Goal: Information Seeking & Learning: Learn about a topic

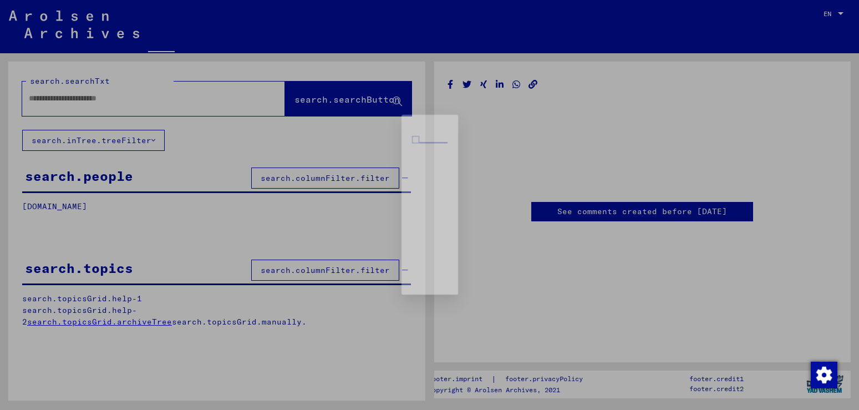
type input "********"
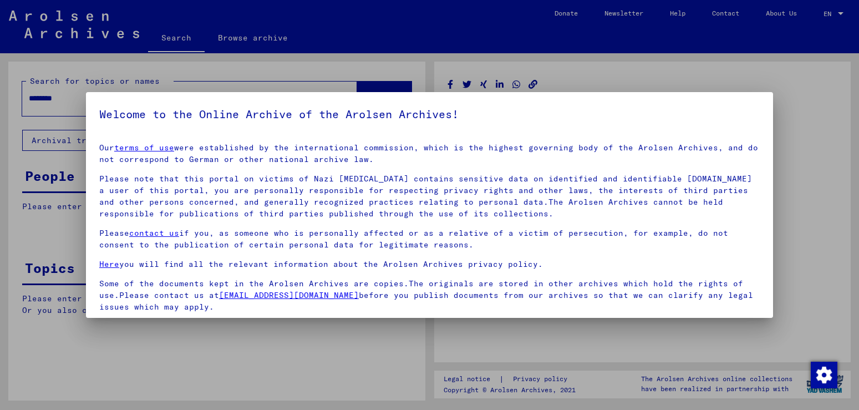
drag, startPoint x: 0, startPoint y: 0, endPoint x: 569, endPoint y: 323, distance: 654.2
click at [569, 323] on div at bounding box center [429, 205] width 859 height 410
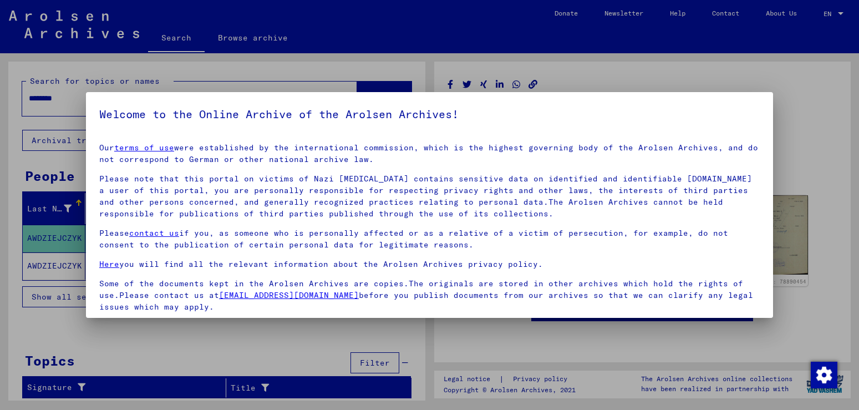
scroll to position [100, 0]
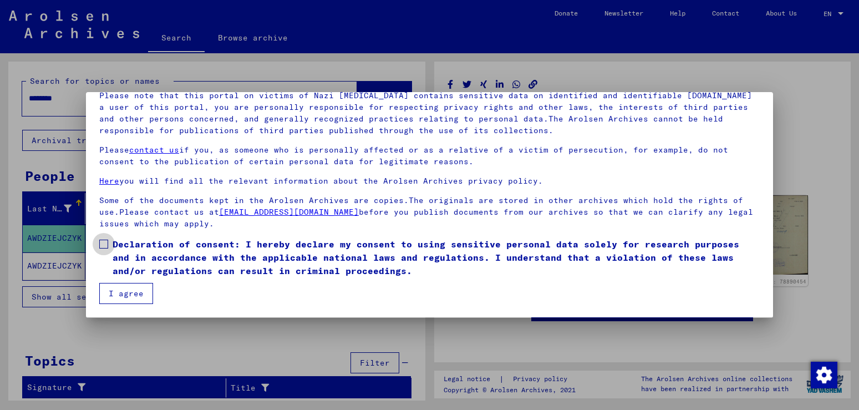
click at [690, 277] on span "Declaration of consent: I hereby declare my consent to using sensitive personal…" at bounding box center [436, 257] width 647 height 40
click at [693, 277] on span "Declaration of consent: I hereby declare my consent to using sensitive personal…" at bounding box center [436, 257] width 647 height 40
drag, startPoint x: 614, startPoint y: 288, endPoint x: 611, endPoint y: 242, distance: 46.7
click at [611, 242] on mat-dialog-content "Our terms of use were established by the international commission, which is the…" at bounding box center [429, 177] width 687 height 253
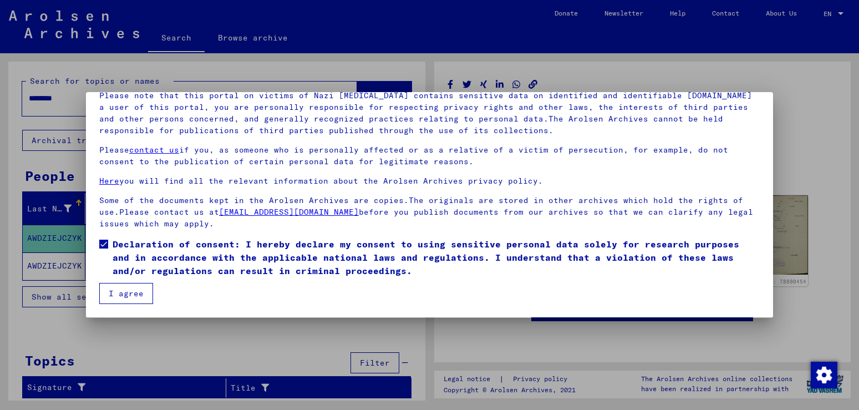
click at [715, 200] on div "Our terms of use were established by the international commission, which is the…" at bounding box center [429, 144] width 660 height 171
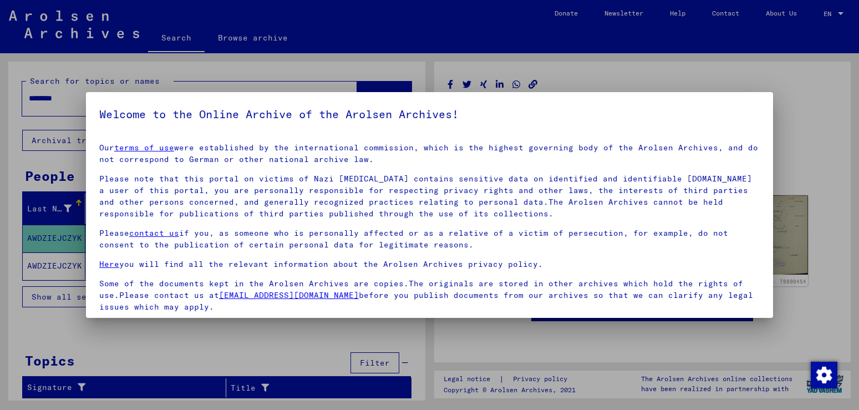
click at [109, 269] on link "Here" at bounding box center [109, 264] width 20 height 10
click at [826, 14] on div at bounding box center [429, 205] width 859 height 410
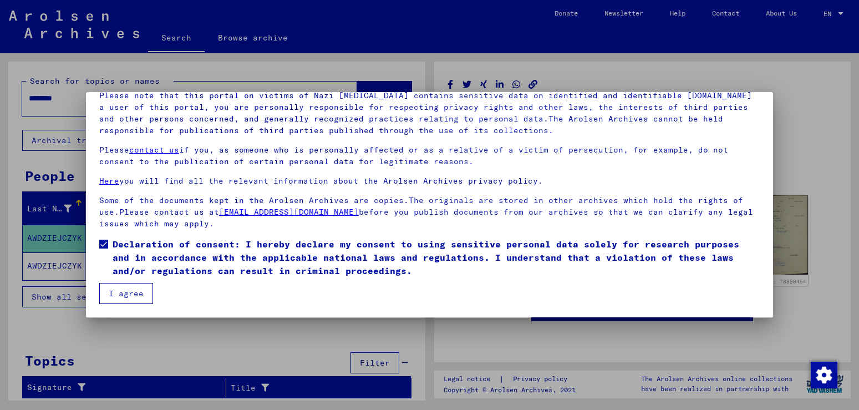
scroll to position [100, 0]
click at [825, 376] on img "button" at bounding box center [824, 374] width 27 height 27
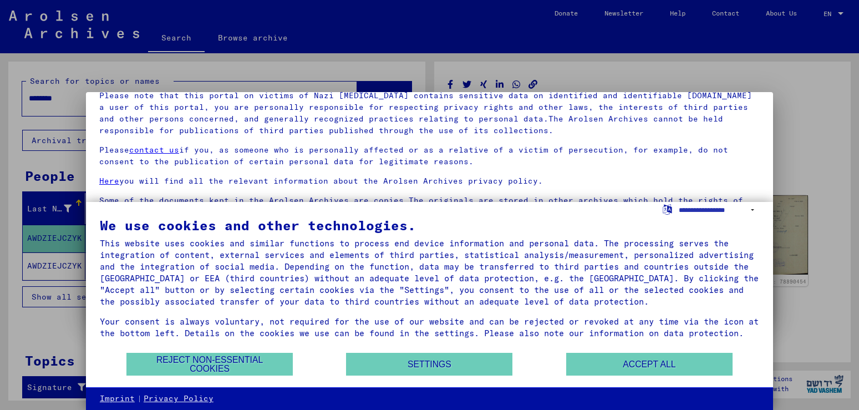
click at [61, 264] on div at bounding box center [429, 205] width 859 height 410
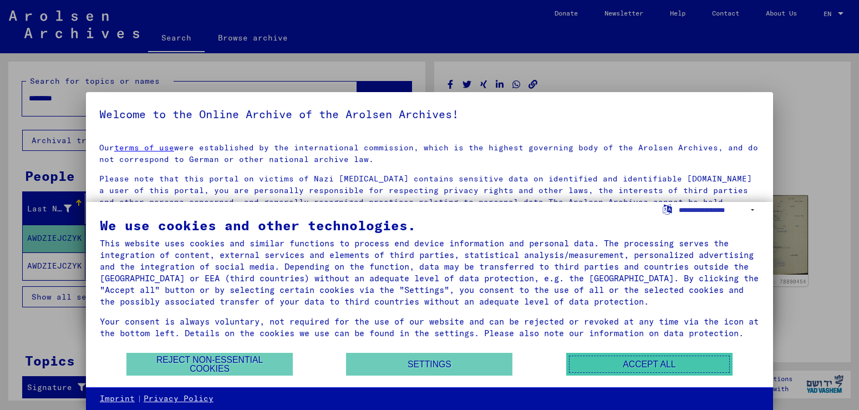
click at [597, 363] on button "Accept all" at bounding box center [649, 364] width 166 height 23
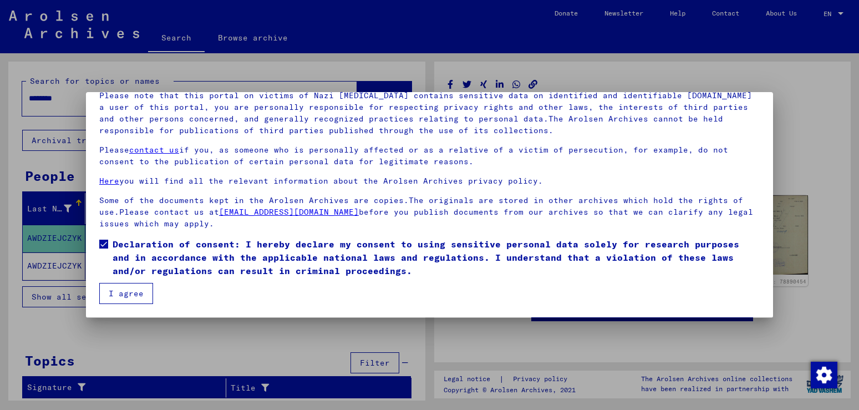
scroll to position [100, 0]
click at [731, 329] on div at bounding box center [429, 205] width 859 height 410
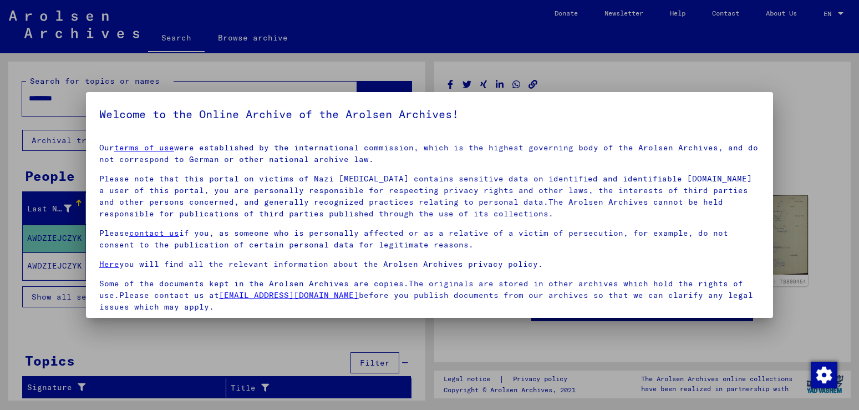
click at [731, 330] on div at bounding box center [429, 205] width 859 height 410
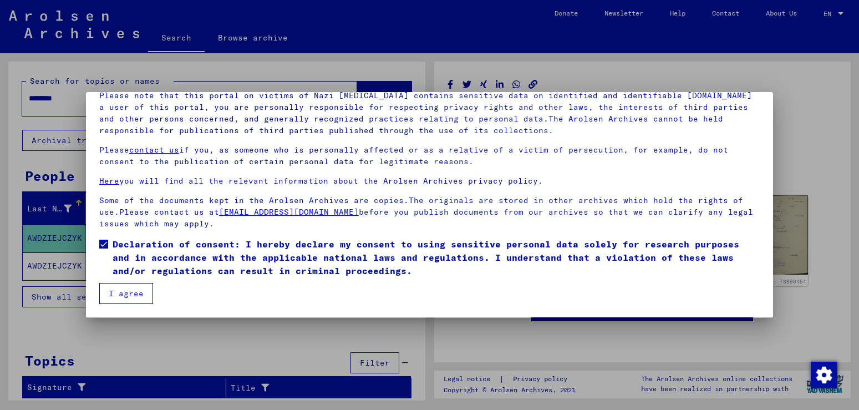
scroll to position [100, 0]
click at [137, 37] on div at bounding box center [429, 205] width 859 height 410
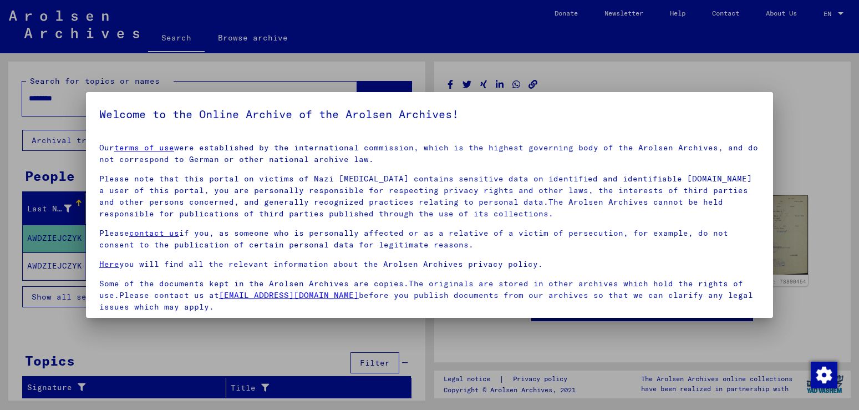
click at [156, 152] on link "terms of use" at bounding box center [144, 147] width 60 height 10
